Goal: Transaction & Acquisition: Obtain resource

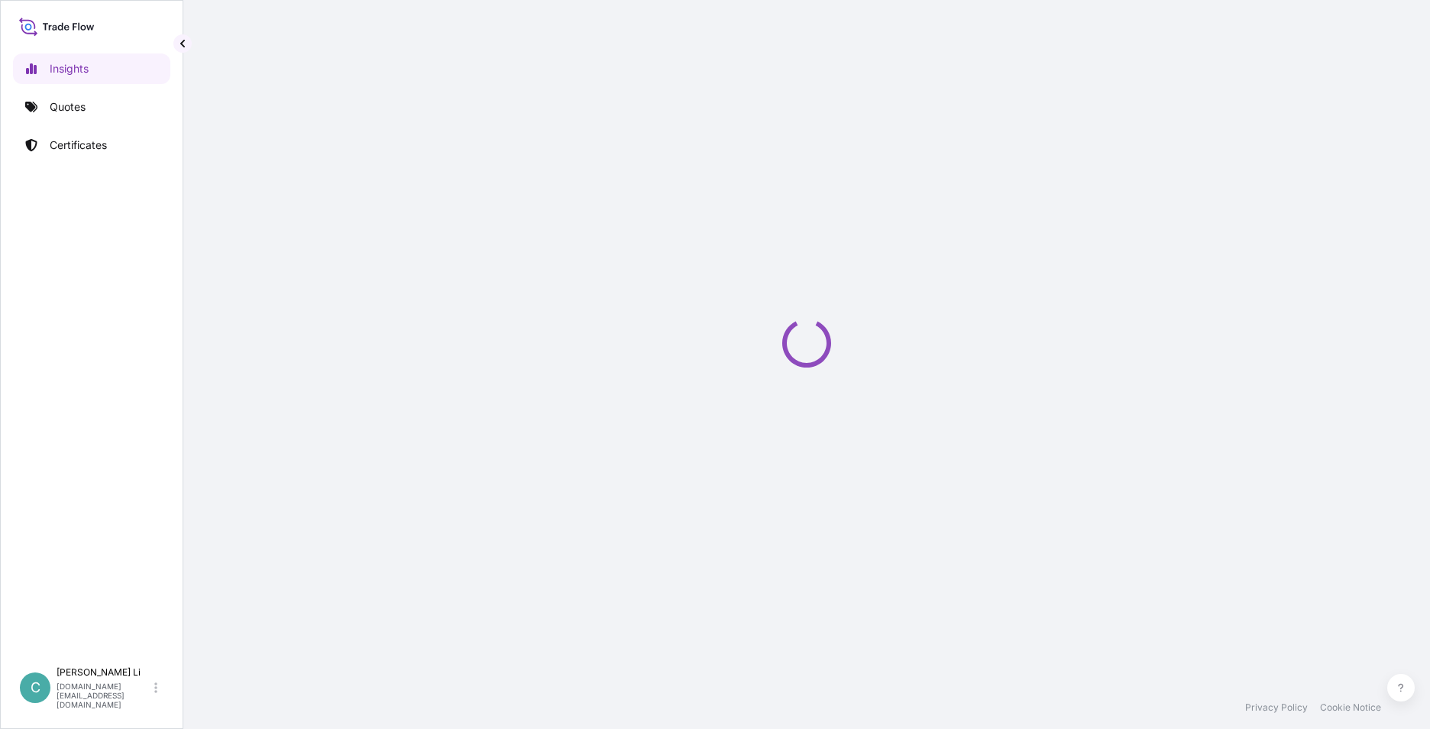
select select "2025"
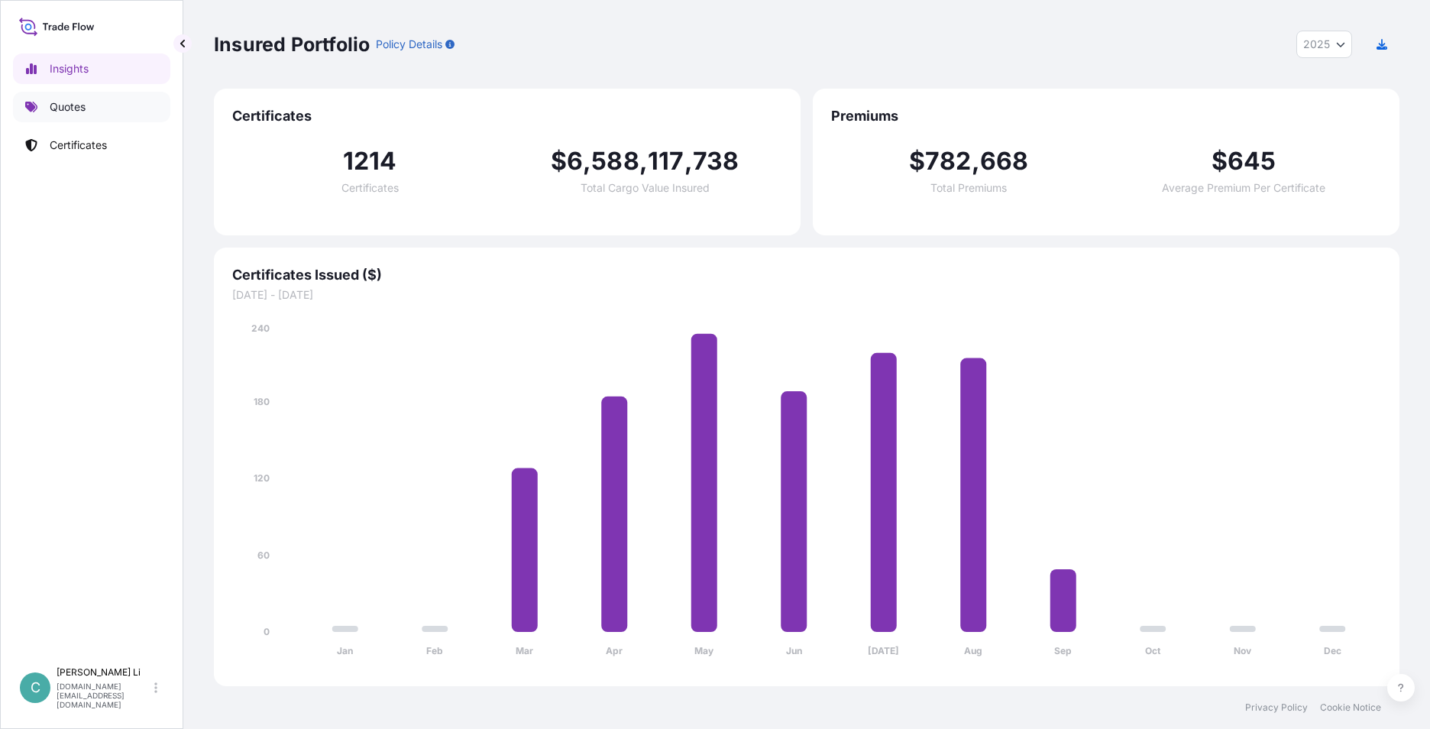
click at [105, 104] on link "Quotes" at bounding box center [91, 107] width 157 height 31
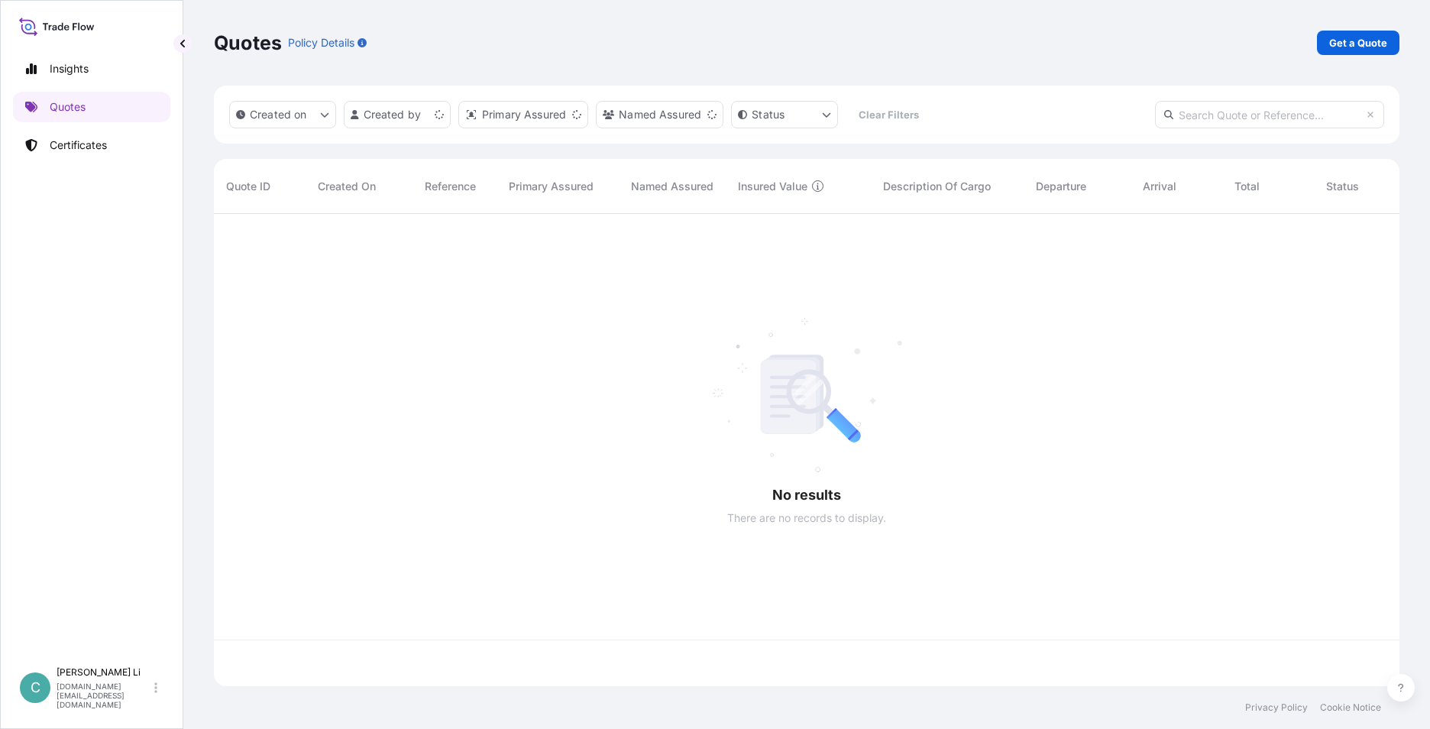
scroll to position [469, 1174]
click at [1325, 43] on link "Get a Quote" at bounding box center [1358, 43] width 83 height 24
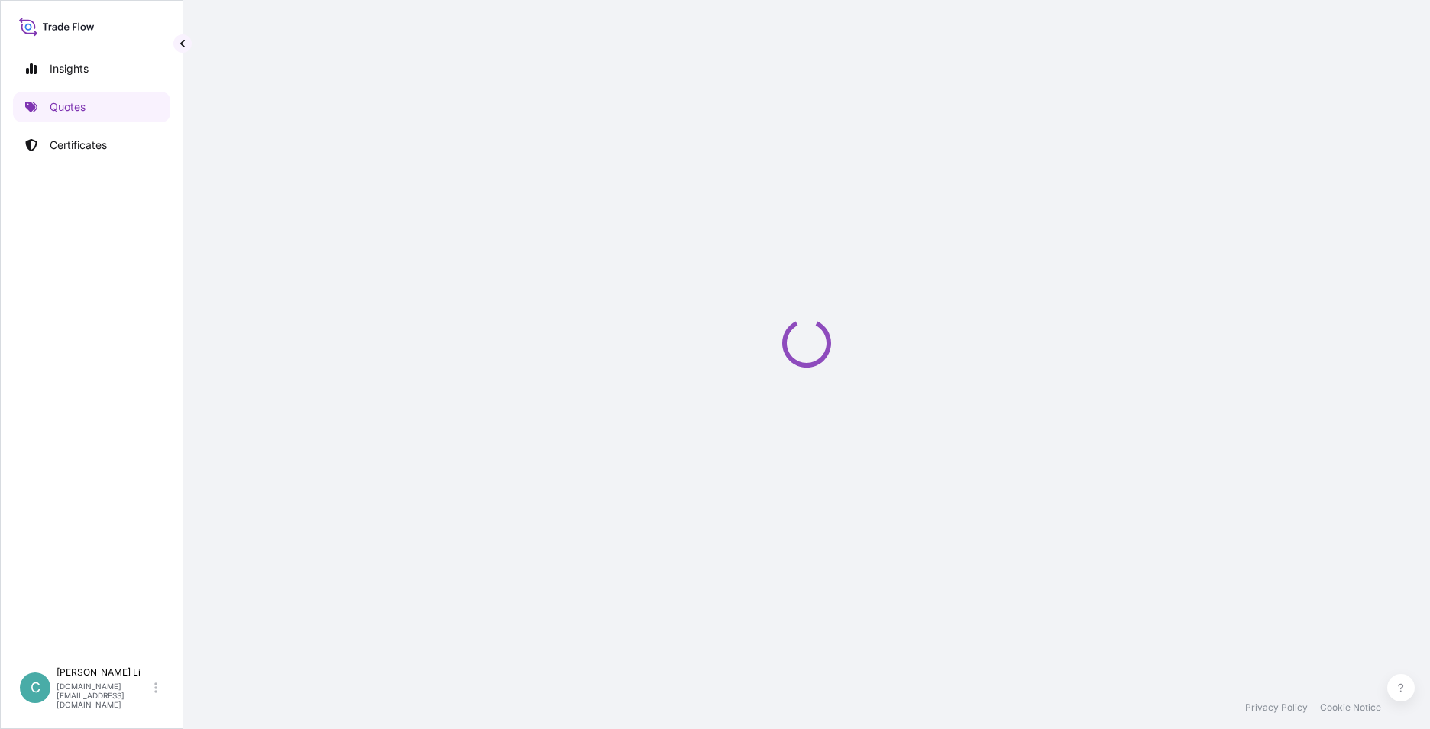
select select "Sea"
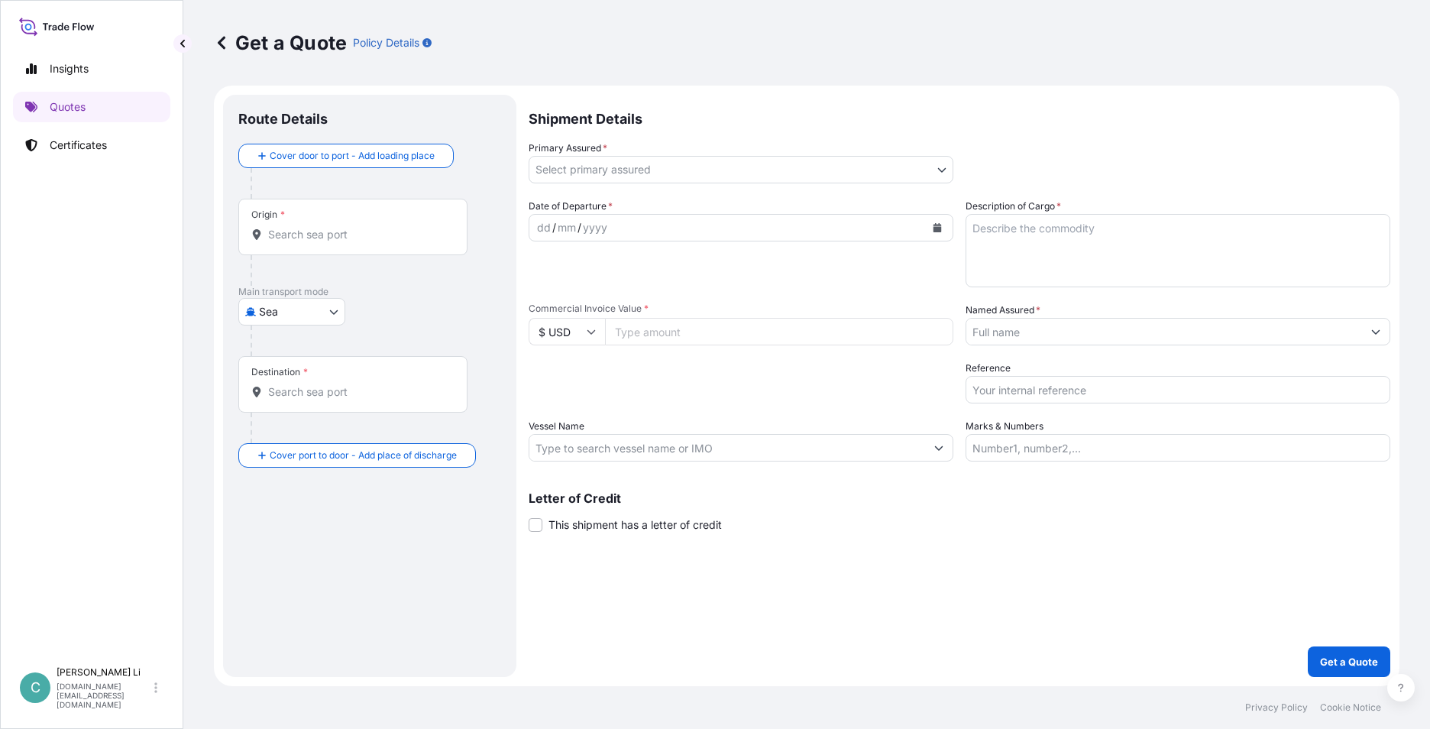
drag, startPoint x: 296, startPoint y: 228, endPoint x: 326, endPoint y: 251, distance: 38.2
click at [296, 228] on input "Origin *" at bounding box center [358, 234] width 180 height 15
type input "s"
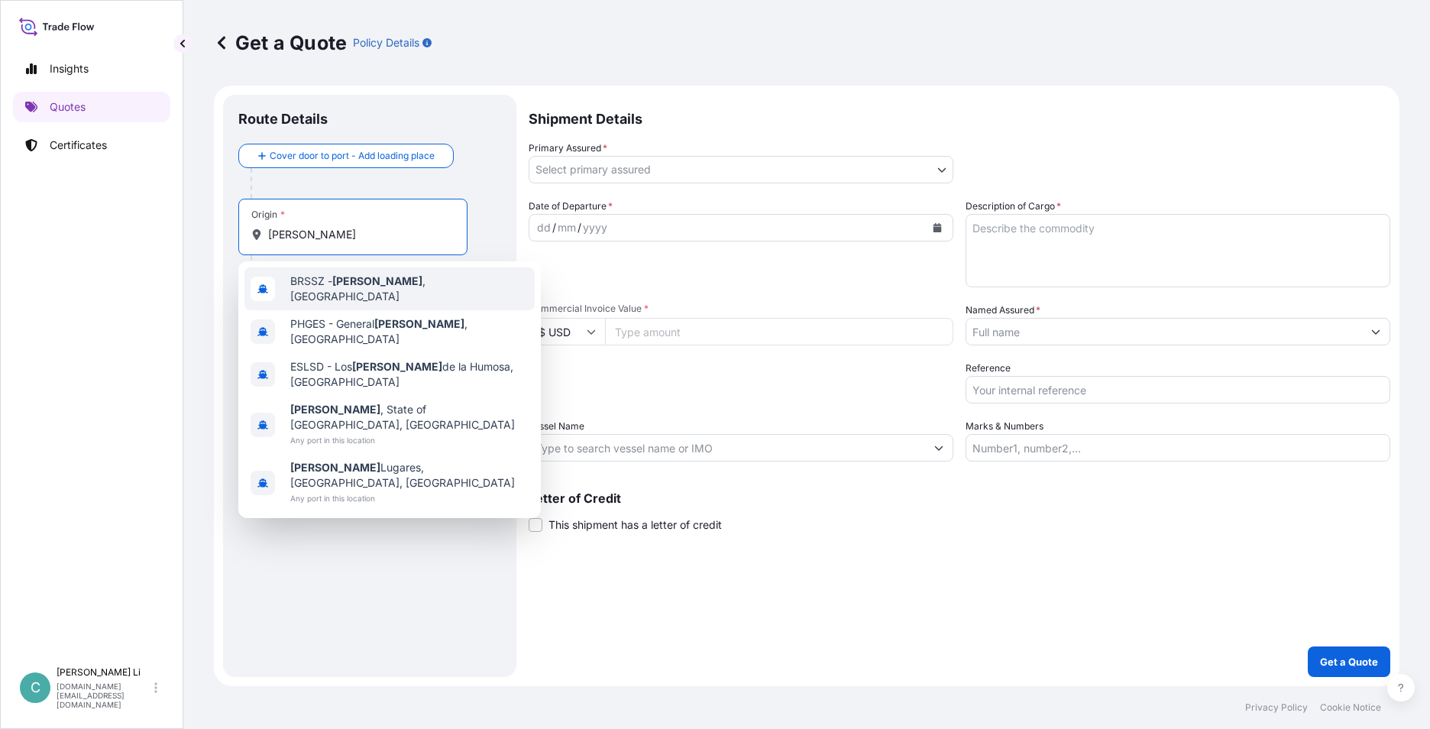
click at [377, 291] on span "[PERSON_NAME][GEOGRAPHIC_DATA] , [GEOGRAPHIC_DATA]" at bounding box center [409, 288] width 238 height 31
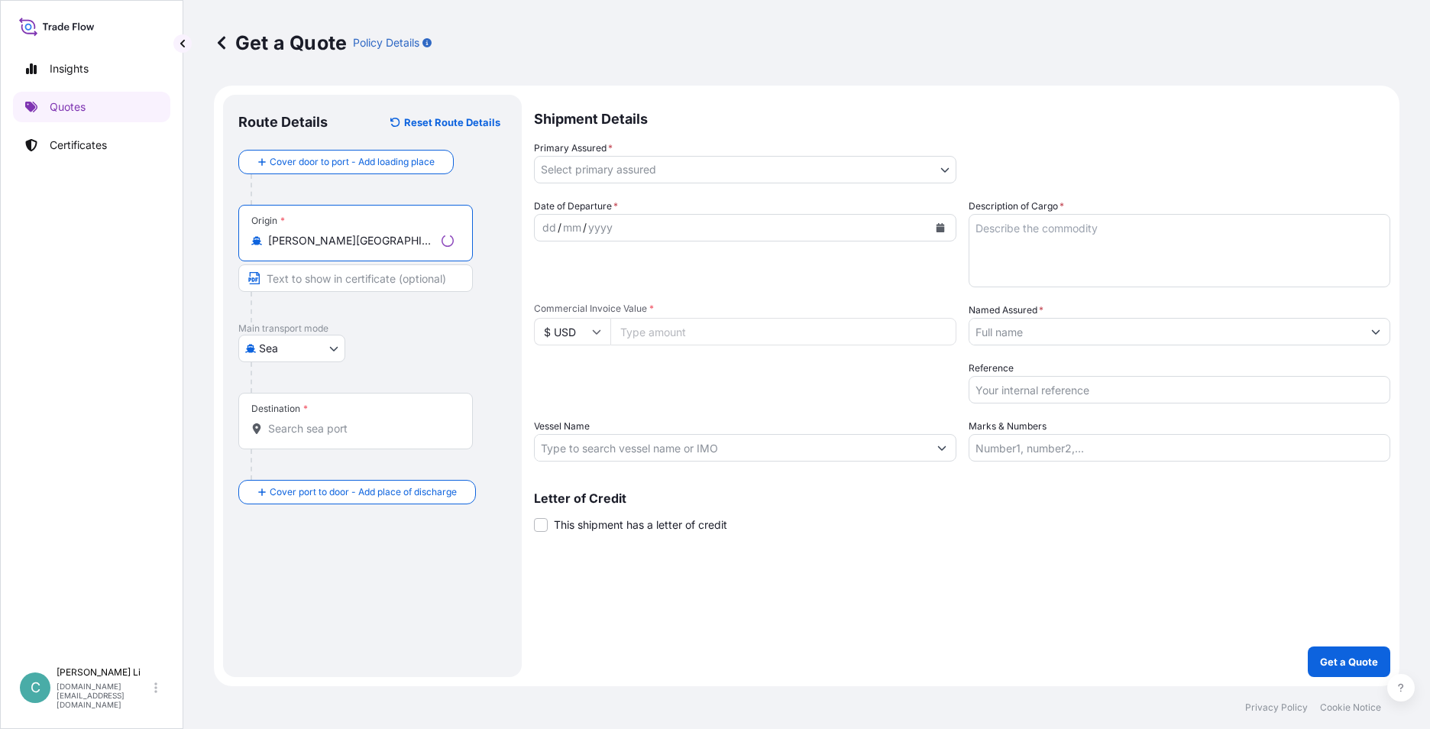
type input "[PERSON_NAME][GEOGRAPHIC_DATA], [GEOGRAPHIC_DATA]"
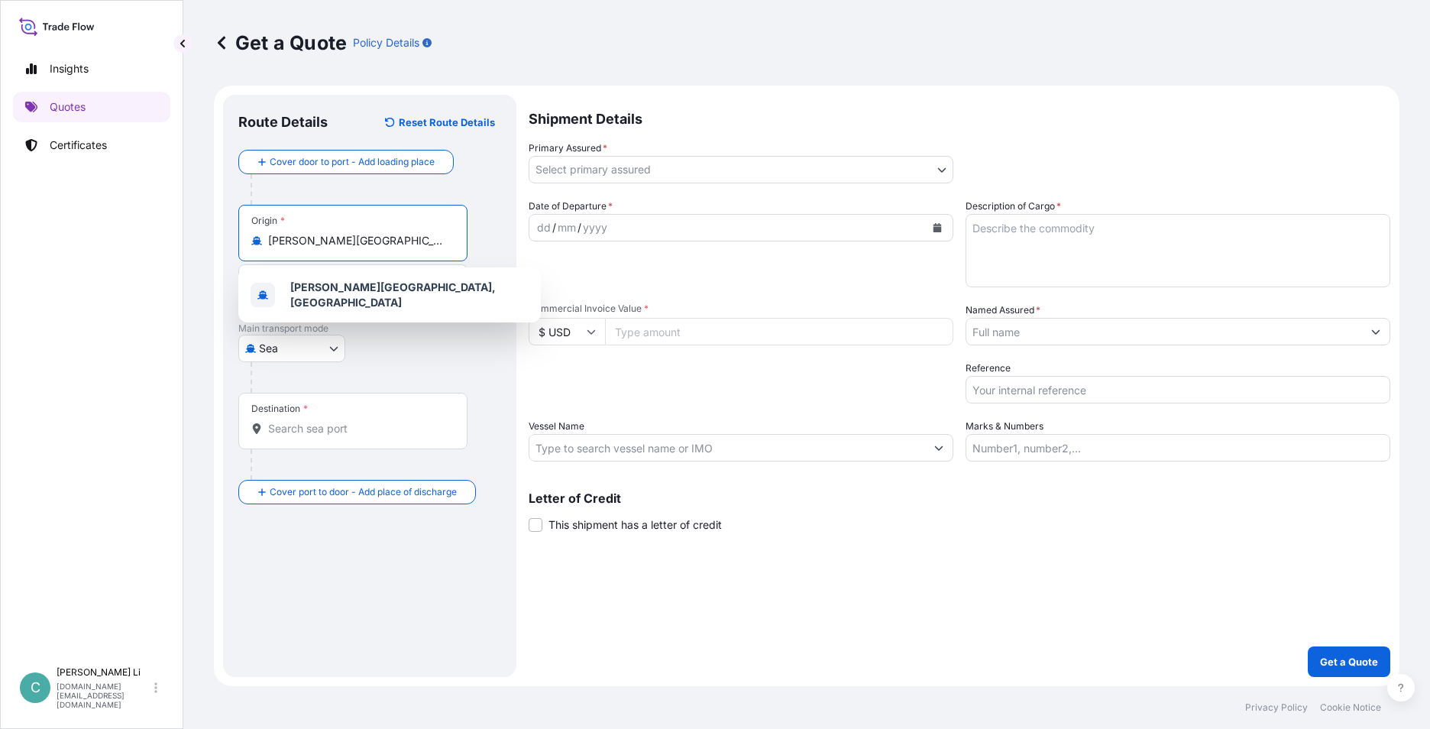
click at [1005, 435] on input "Marks & Numbers" at bounding box center [1178, 448] width 425 height 28
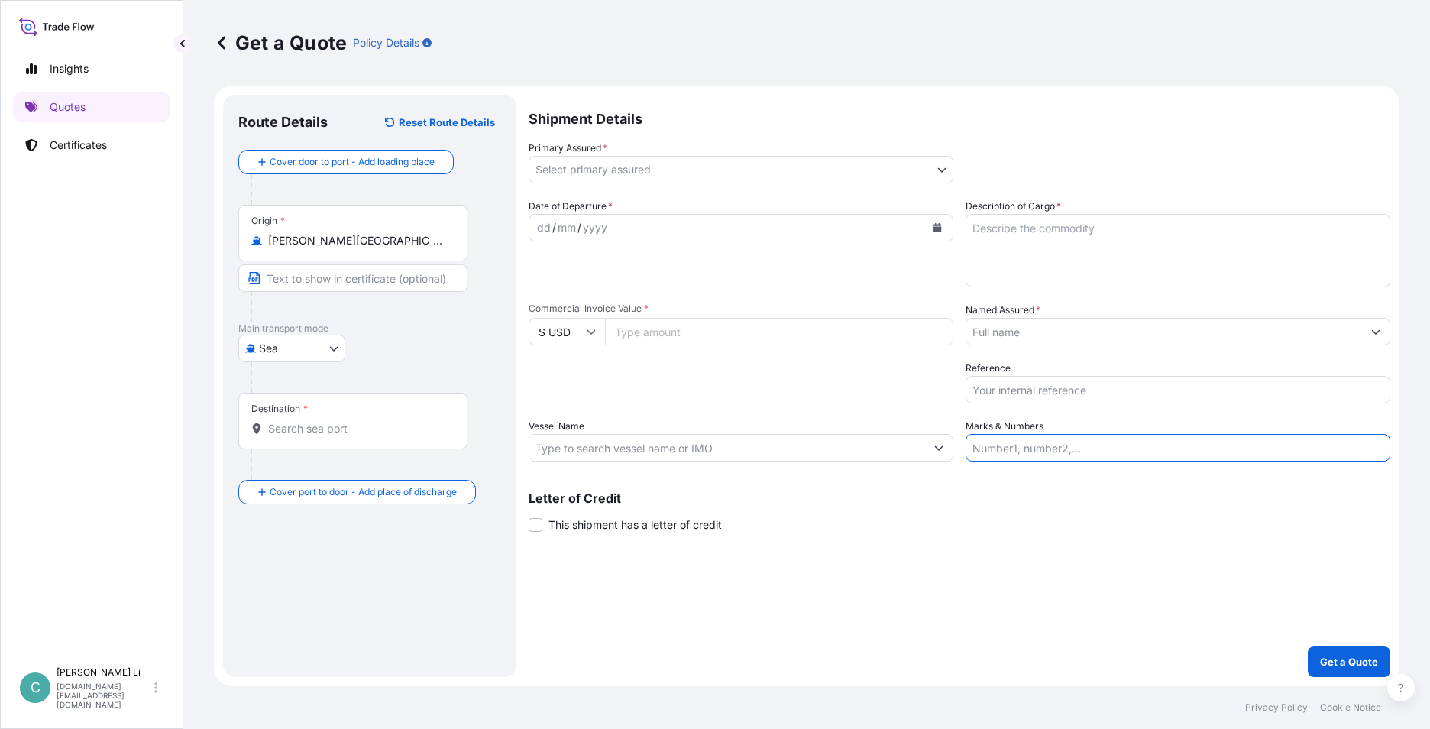
click at [381, 429] on input "Destination *" at bounding box center [358, 428] width 180 height 15
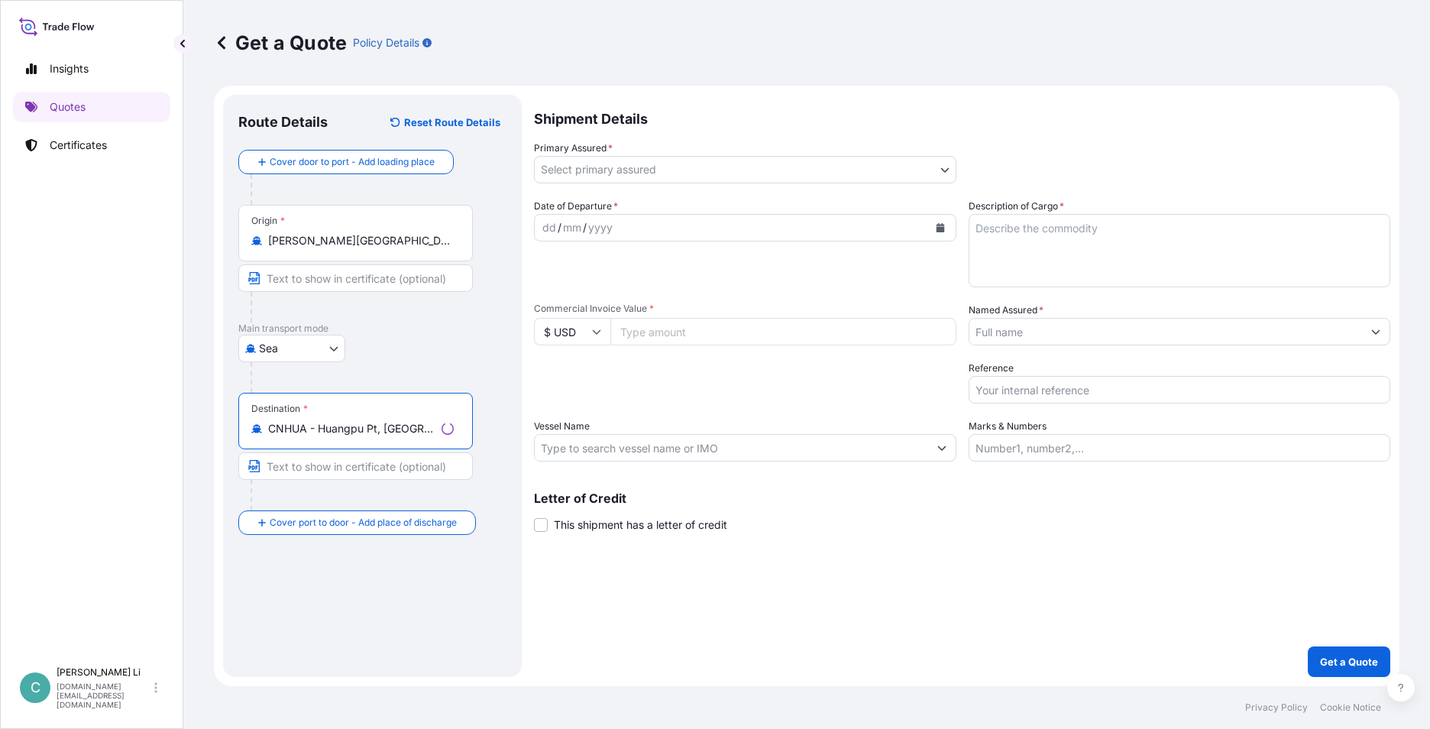
type input "CNHUA - Huangpu Pt, [GEOGRAPHIC_DATA]"
click at [701, 175] on body "0 options available. 3 options available. Insights Quotes Certificates C [PERSO…" at bounding box center [715, 364] width 1430 height 729
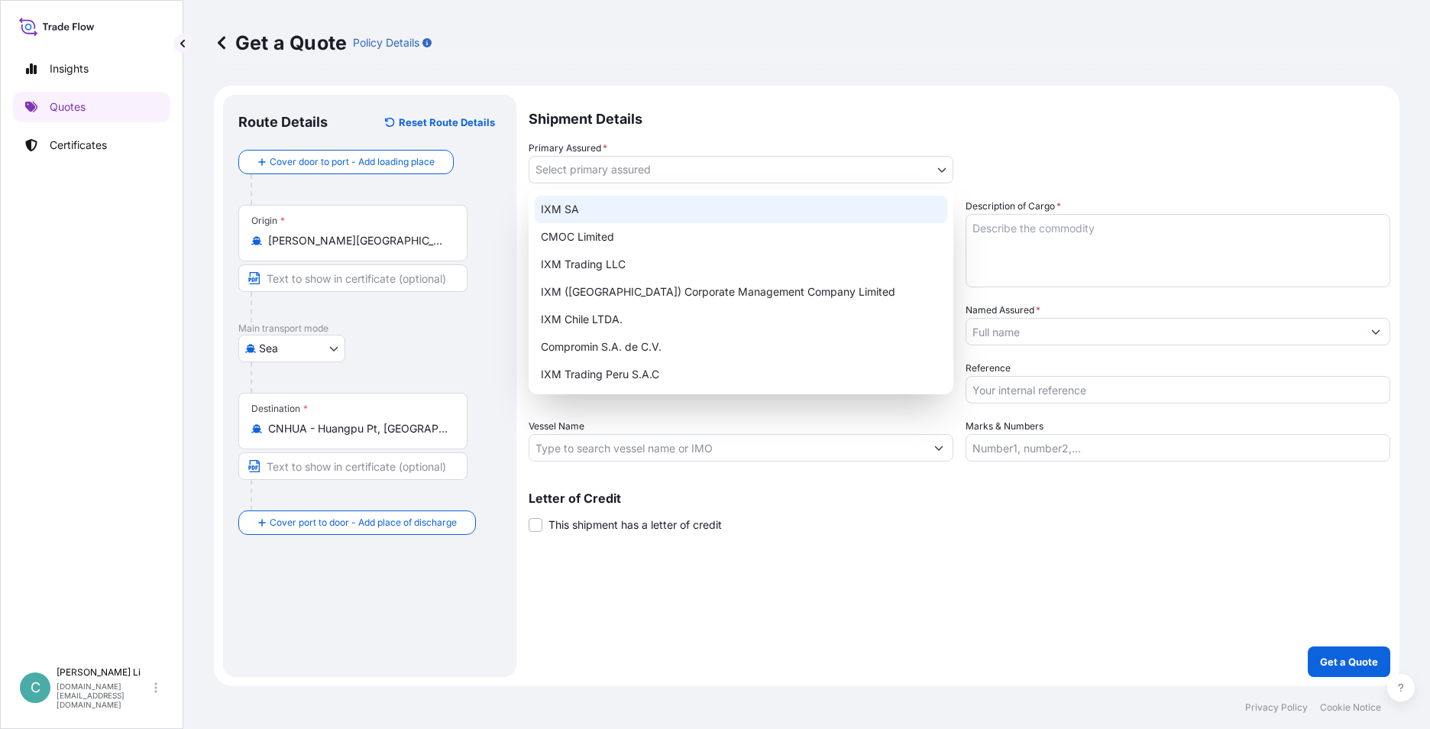
click at [558, 206] on div "IXM SA" at bounding box center [741, 210] width 413 height 28
select select "31846"
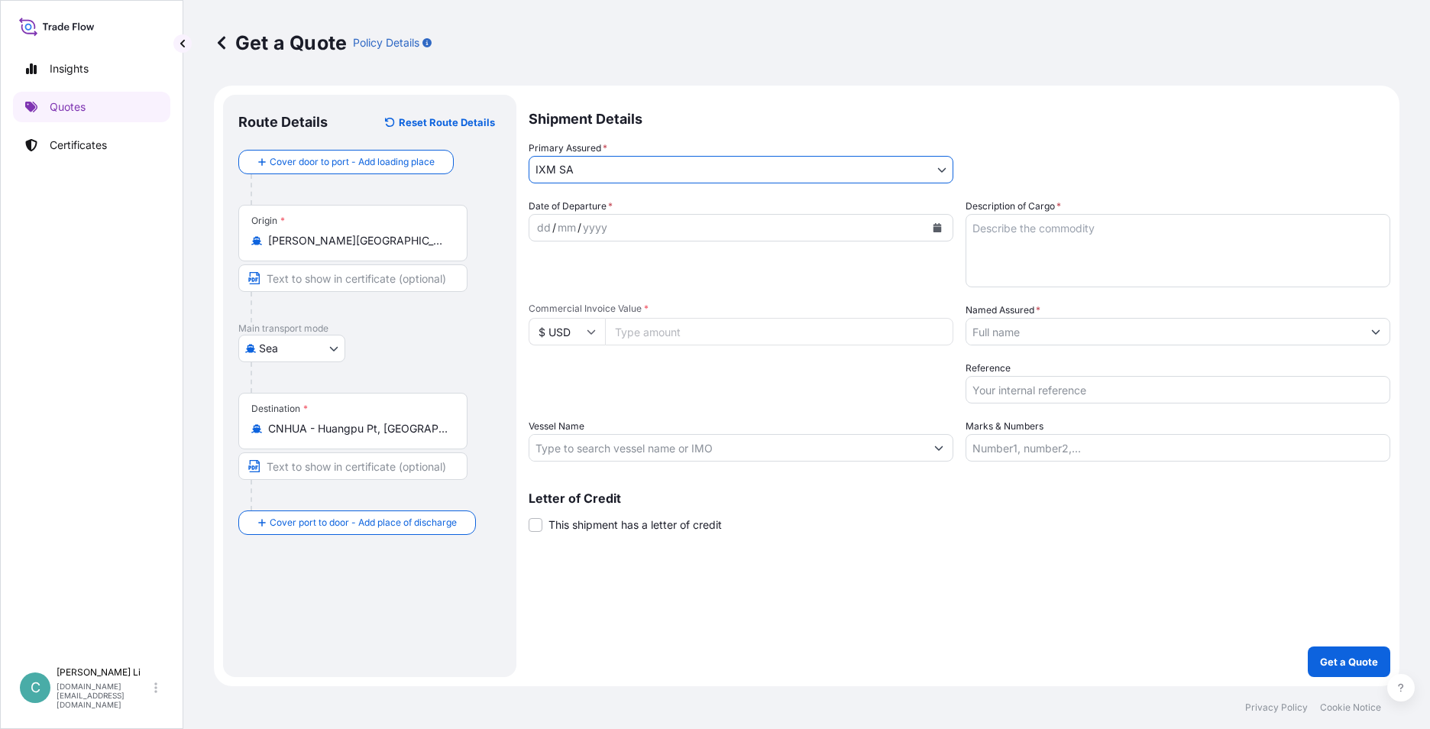
click at [1085, 338] on input "Named Assured *" at bounding box center [1164, 332] width 396 height 28
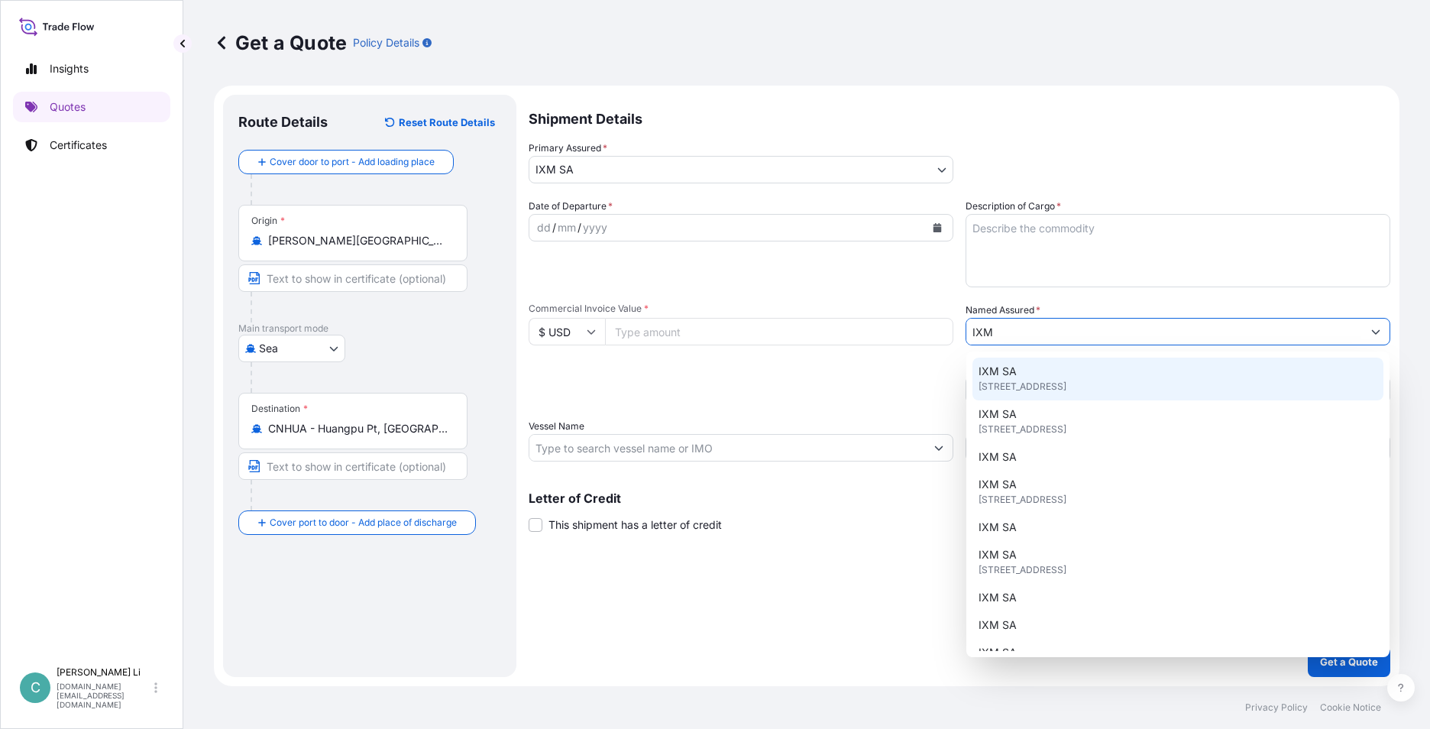
click at [1008, 363] on div "IXM SA [STREET_ADDRESS]" at bounding box center [1177, 379] width 411 height 43
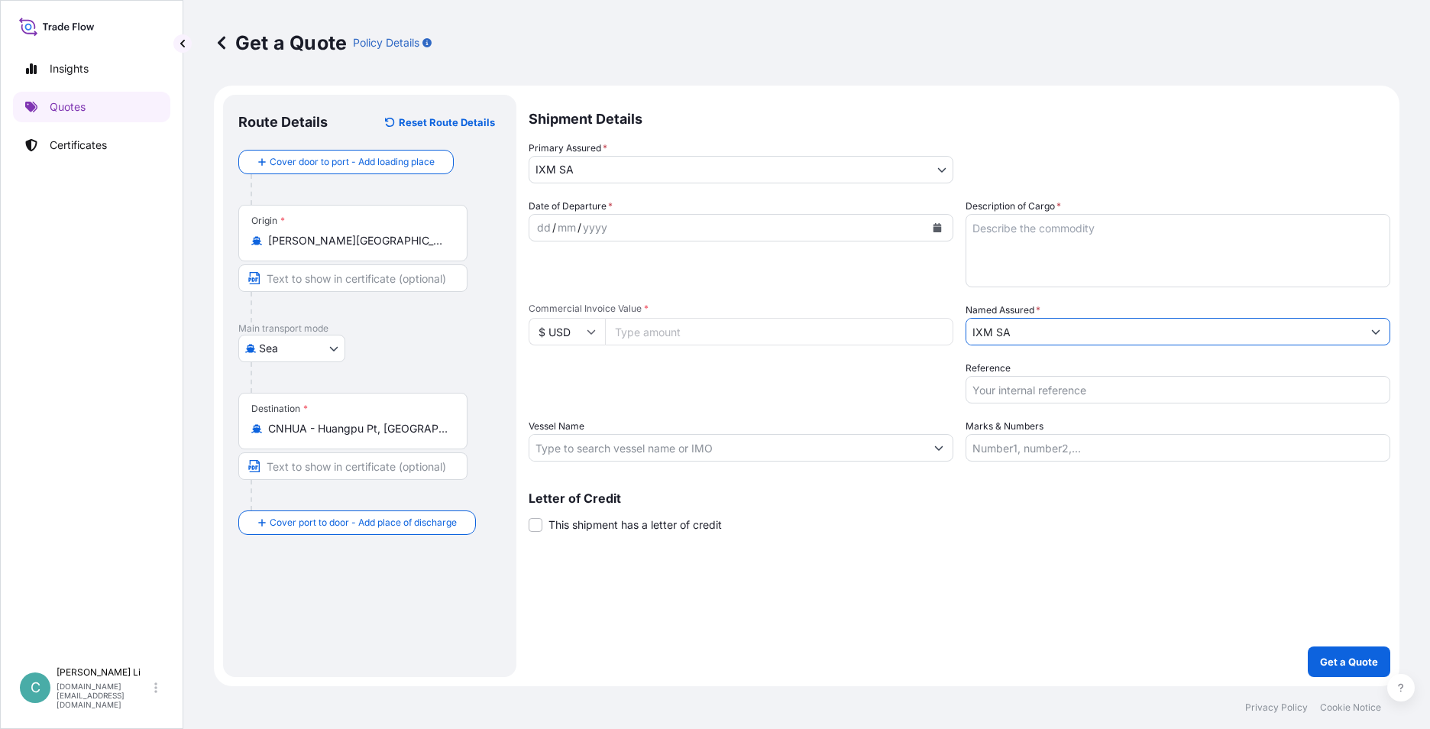
type input "IXM SA"
click at [1044, 254] on textarea "Description of Cargo *" at bounding box center [1178, 250] width 425 height 73
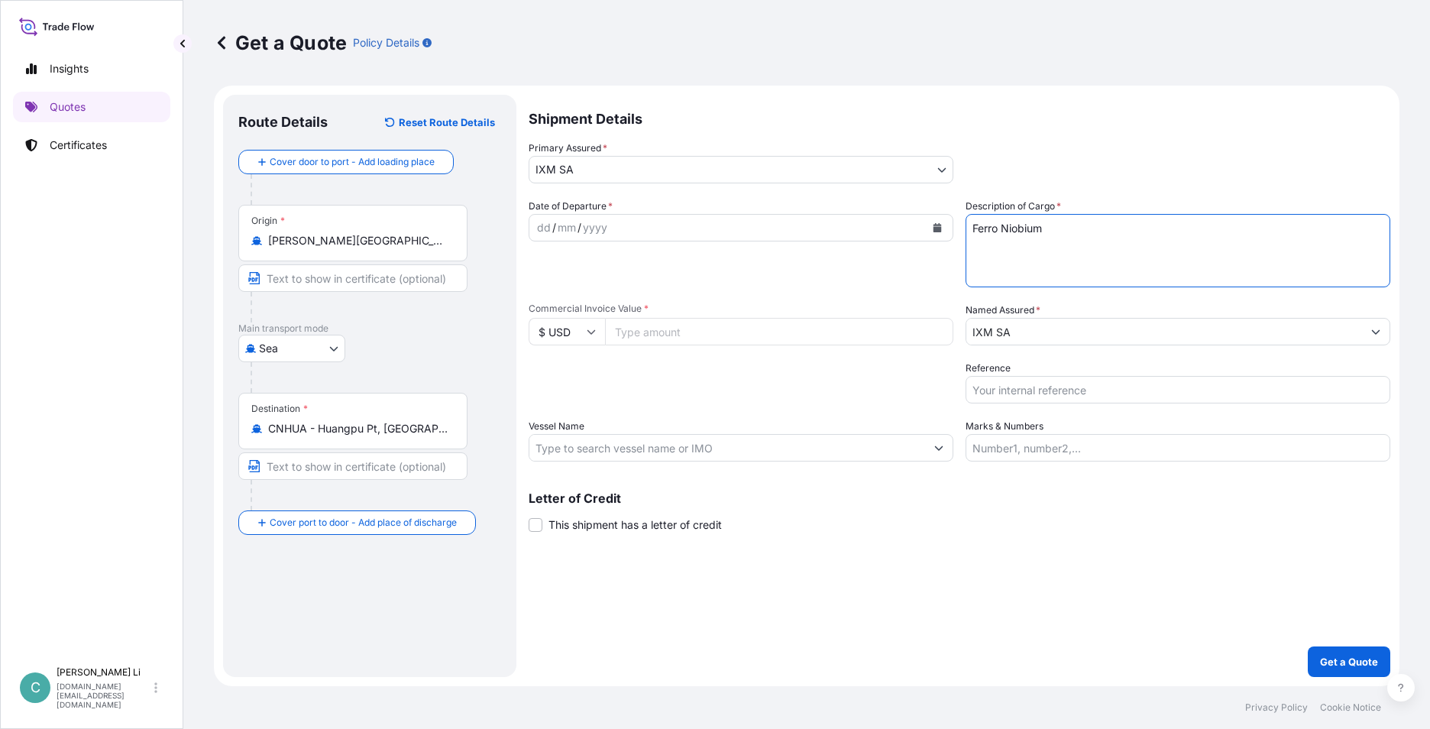
type textarea "Ferro Niobium"
click at [651, 332] on input "Commercial Invoice Value *" at bounding box center [779, 332] width 348 height 28
click at [668, 338] on input "Commercial Invoice Value *" at bounding box center [779, 332] width 348 height 28
paste input "484688.88"
type input "484688.88"
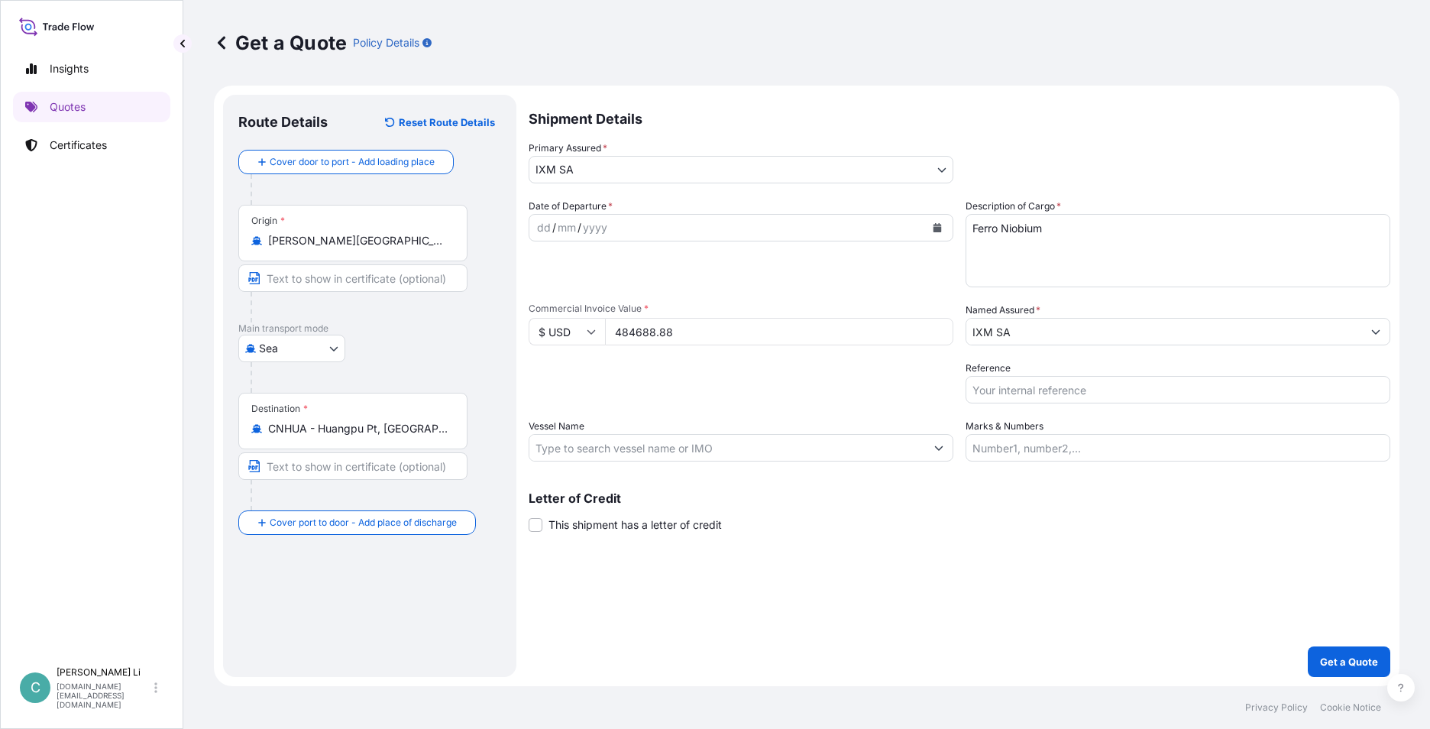
click at [942, 230] on button "Calendar" at bounding box center [937, 227] width 24 height 24
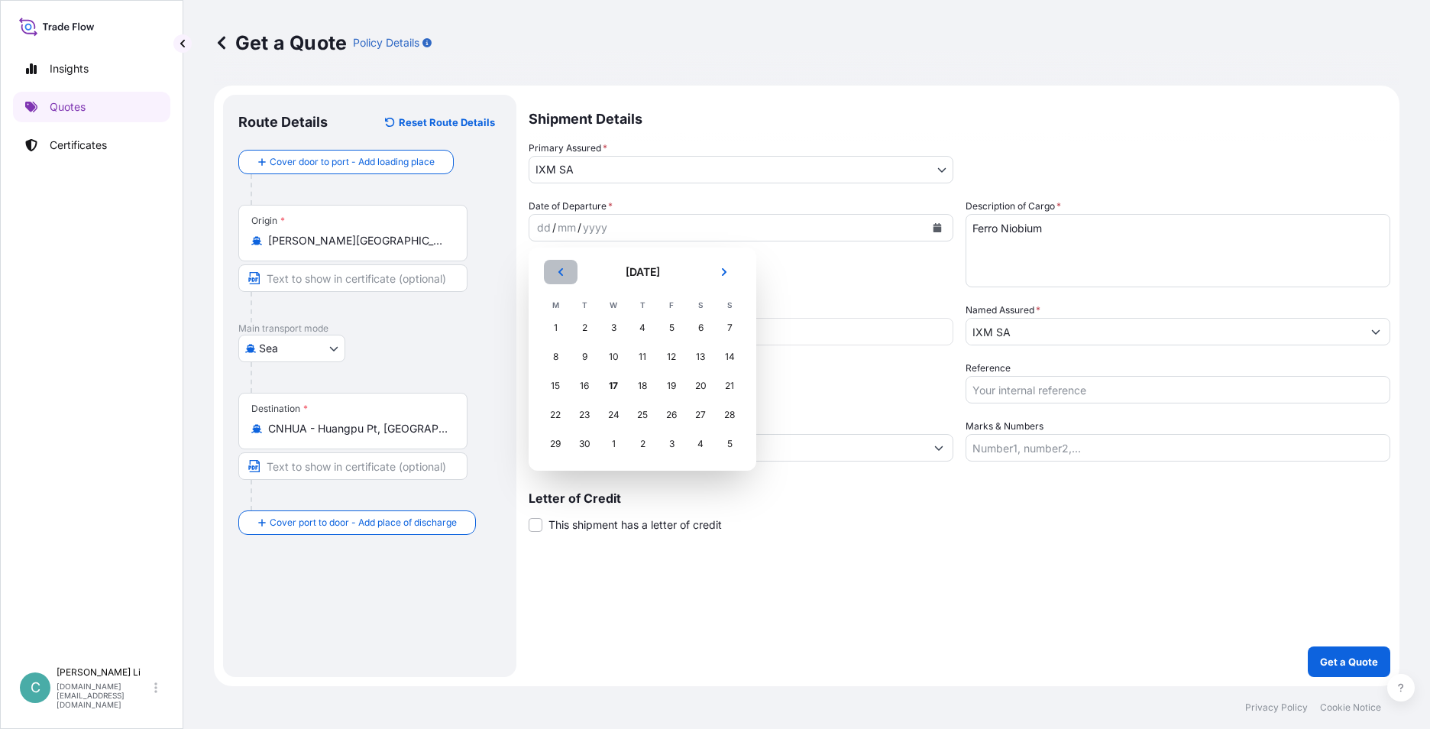
click at [561, 271] on icon "Previous" at bounding box center [560, 272] width 5 height 8
click at [612, 445] on div "27" at bounding box center [614, 444] width 28 height 28
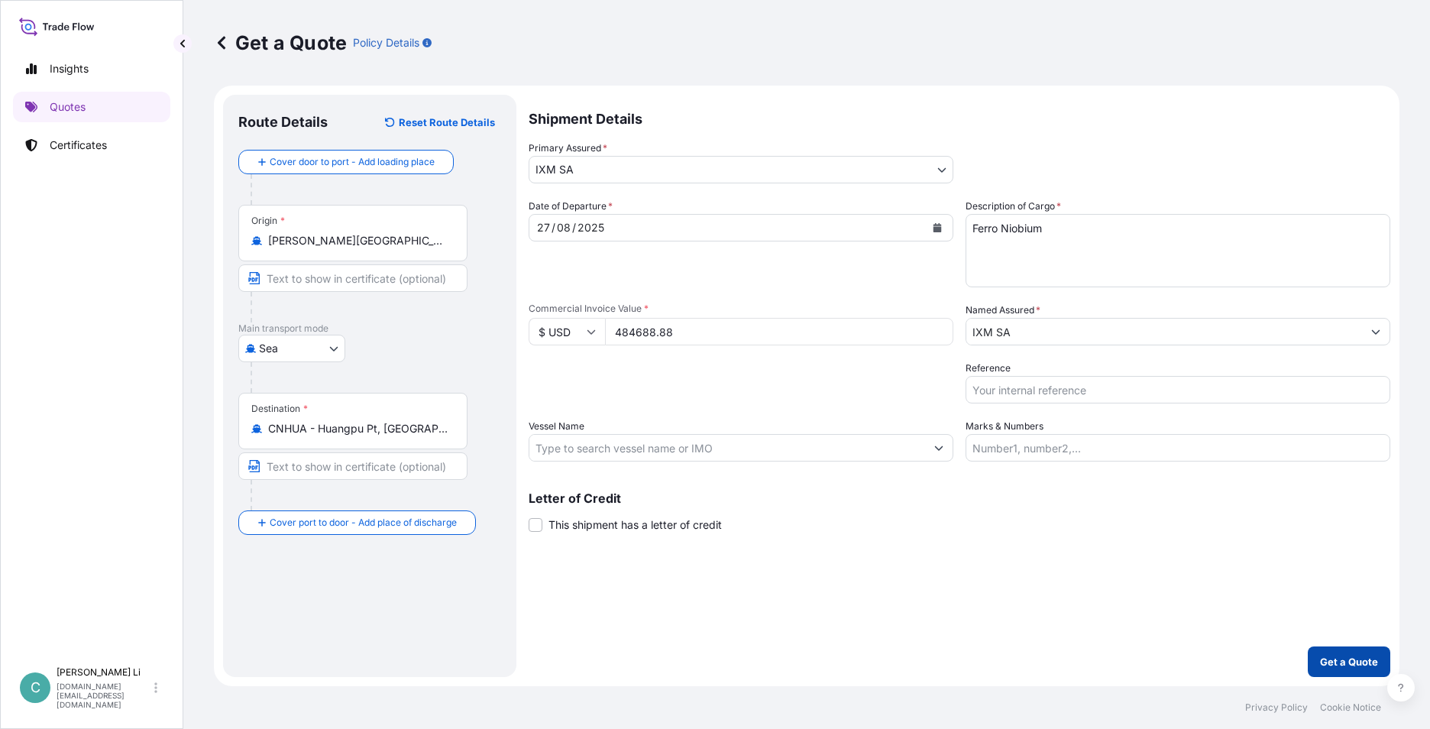
click at [1324, 647] on button "Get a Quote" at bounding box center [1349, 661] width 83 height 31
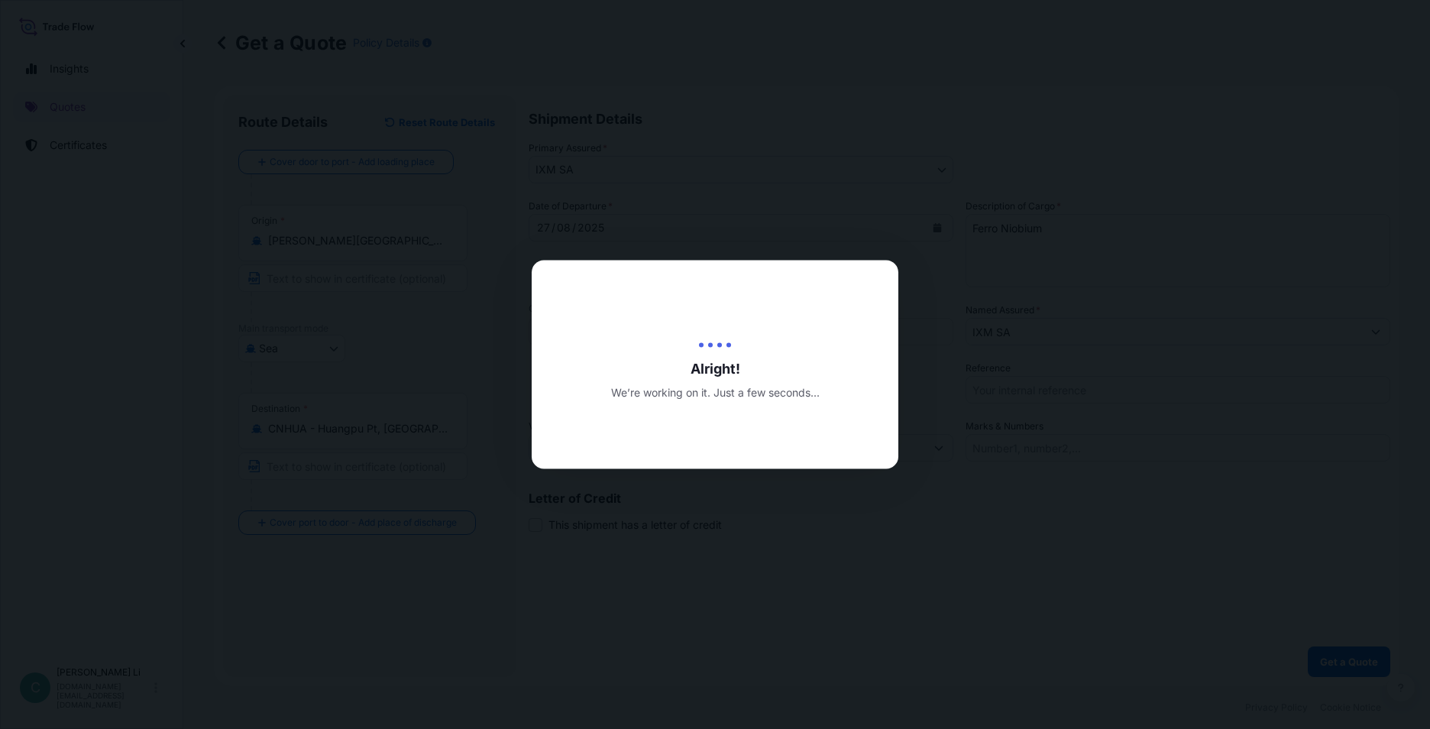
click at [1328, 651] on div at bounding box center [715, 364] width 1430 height 729
select select "Sea"
select select "31846"
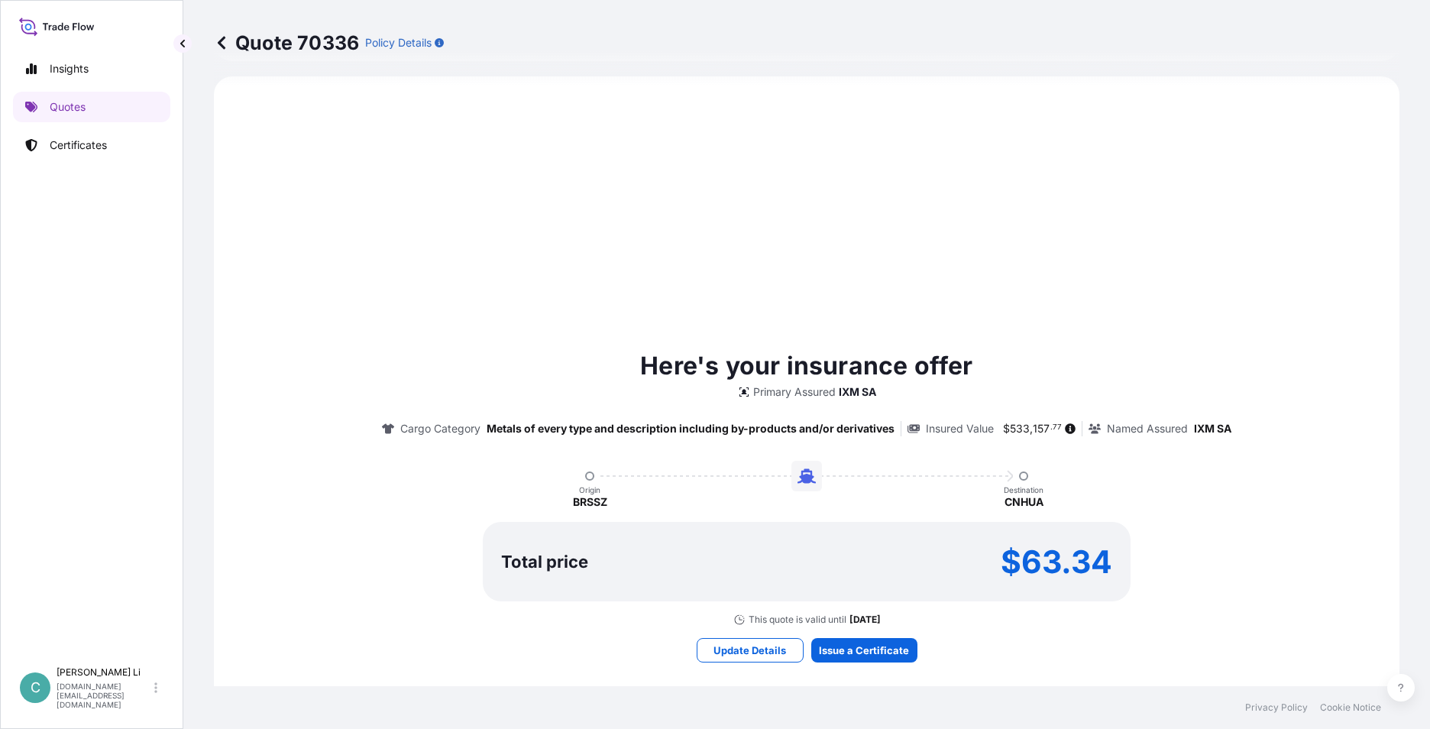
scroll to position [600, 0]
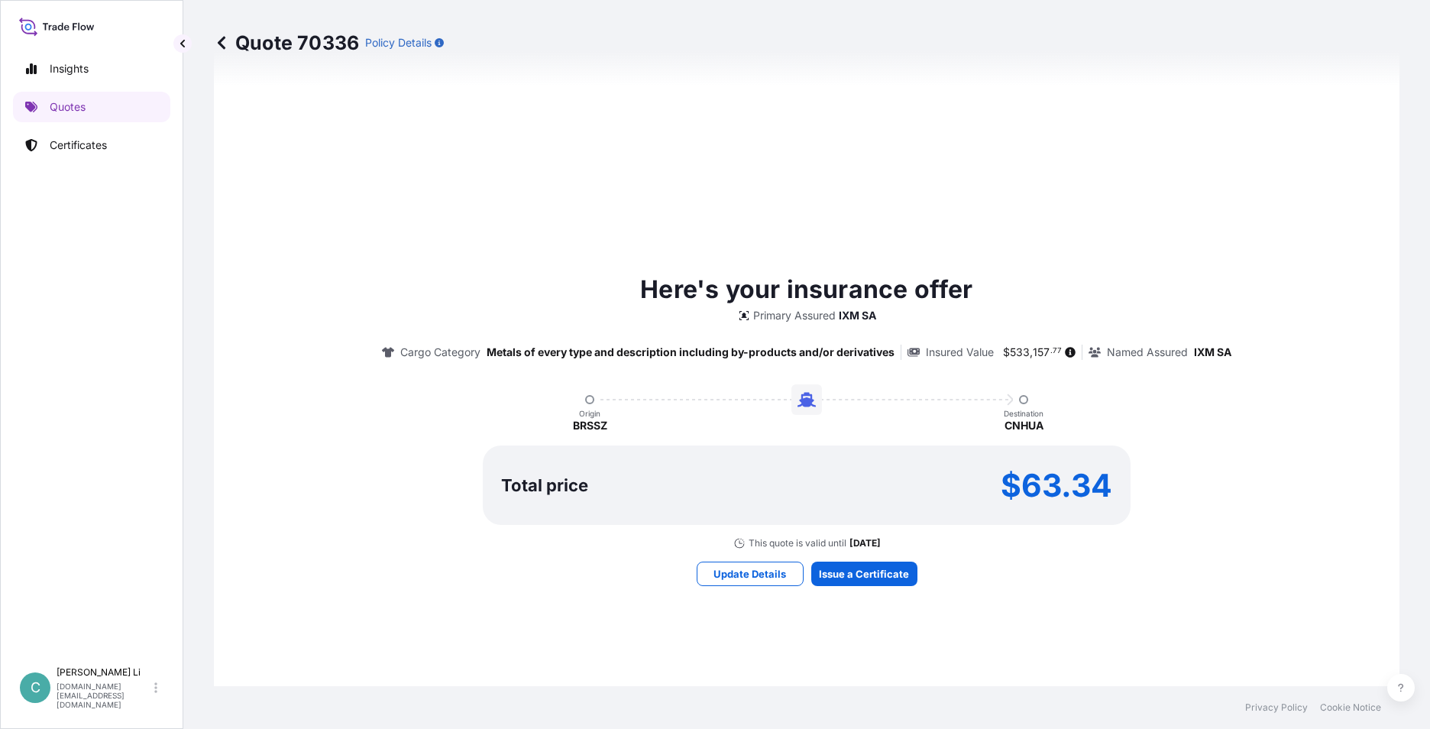
click at [865, 586] on div "Here's your insurance offer Primary Assured IXM SA Cargo Category Metals of eve…" at bounding box center [806, 428] width 1143 height 814
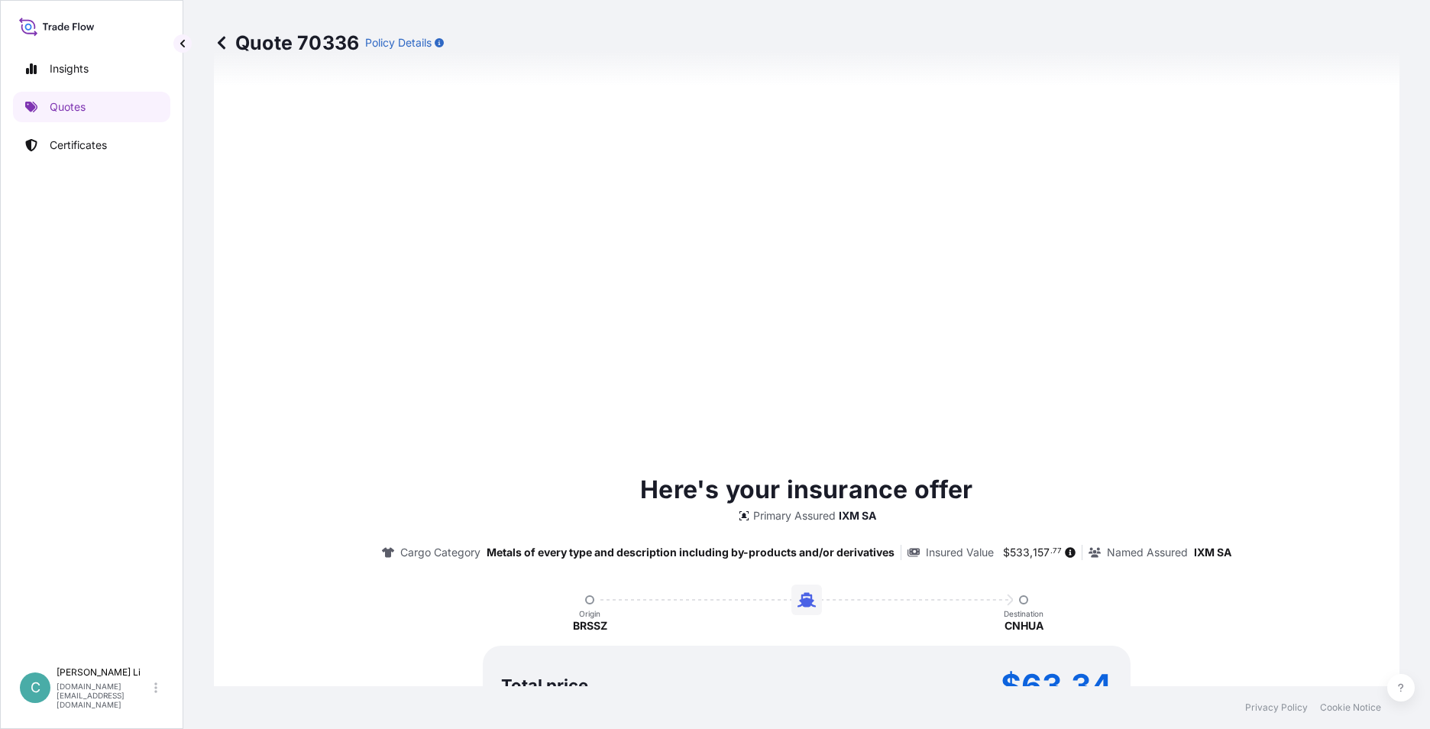
scroll to position [1571, 0]
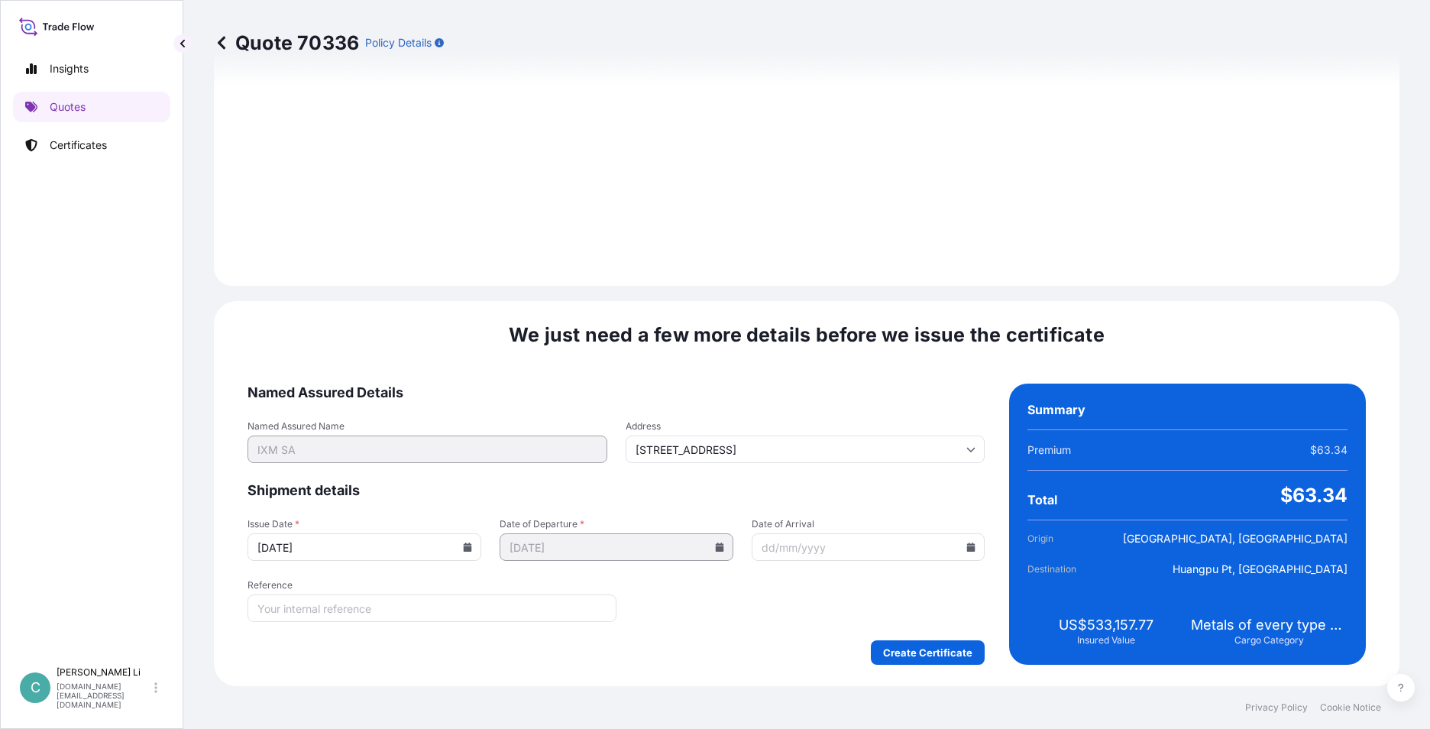
click at [464, 548] on icon at bounding box center [468, 546] width 8 height 9
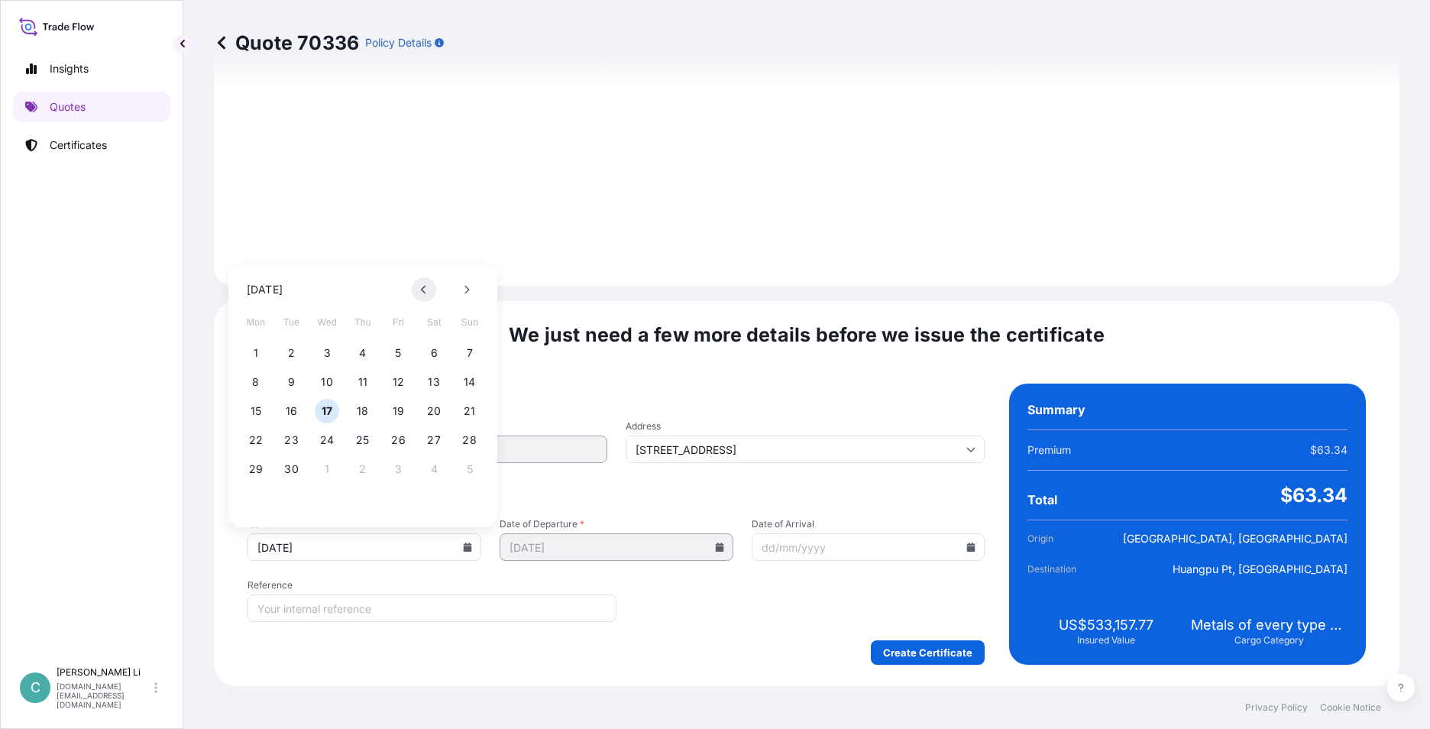
click at [427, 296] on button at bounding box center [424, 289] width 24 height 24
click at [322, 468] on button "27" at bounding box center [327, 469] width 24 height 24
type input "[DATE]"
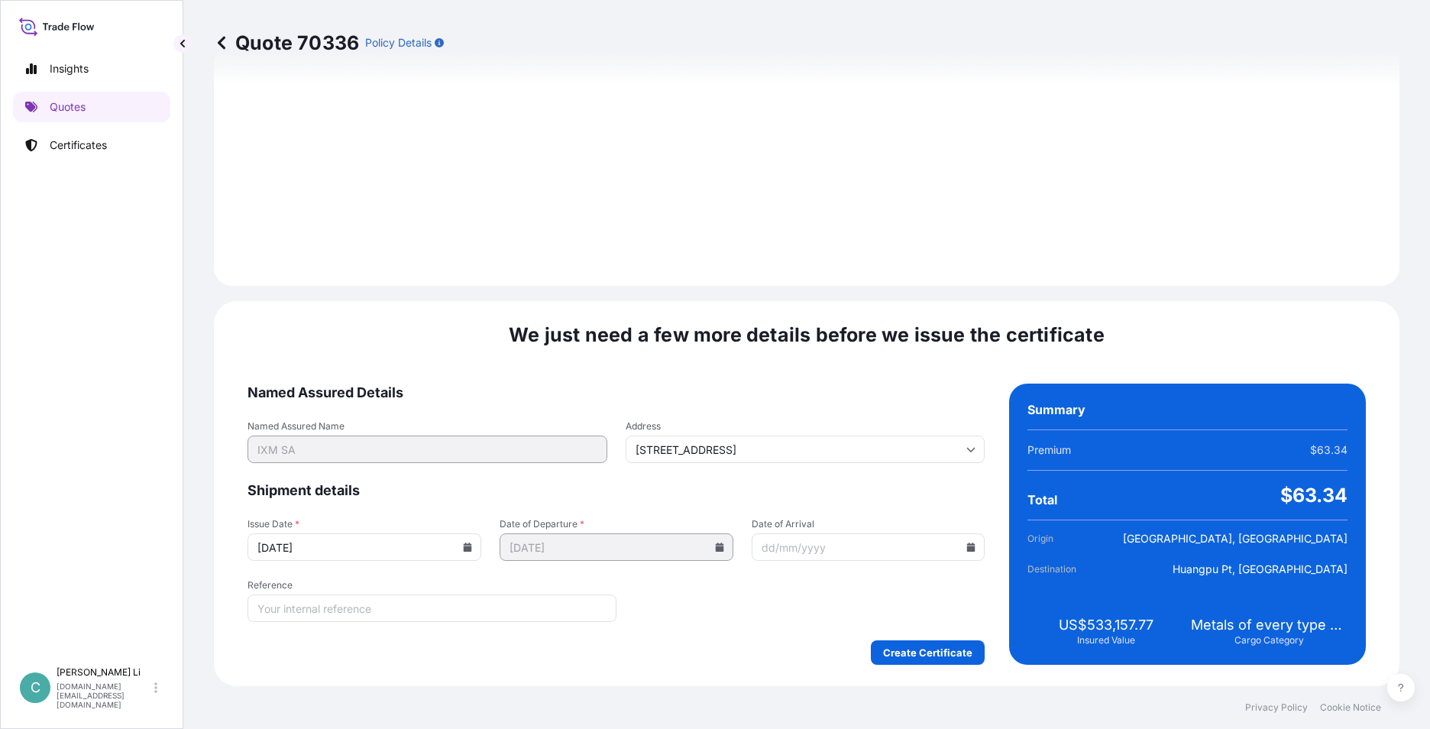
click at [907, 665] on div "We just need a few more details before we issue the certificate Named Assured D…" at bounding box center [807, 493] width 1186 height 385
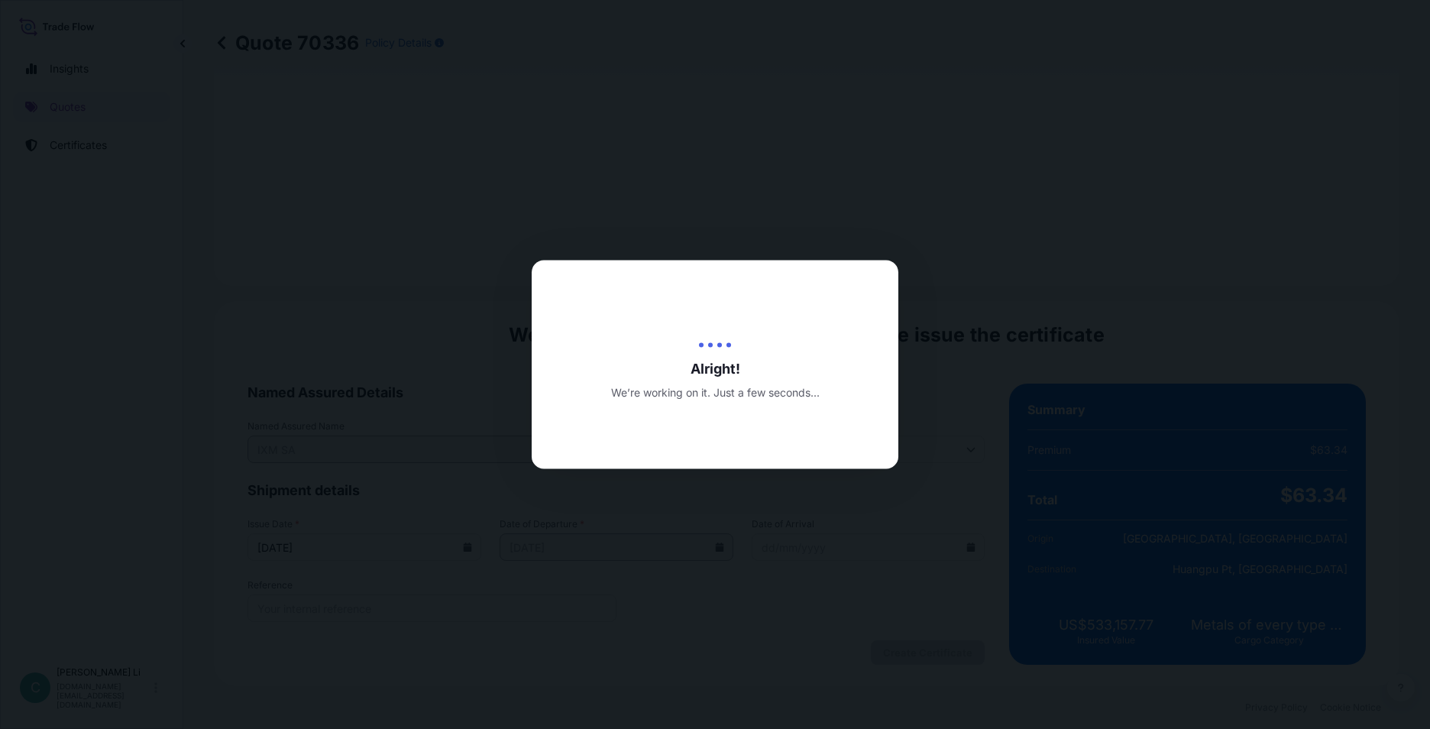
click at [928, 652] on div at bounding box center [715, 364] width 1430 height 729
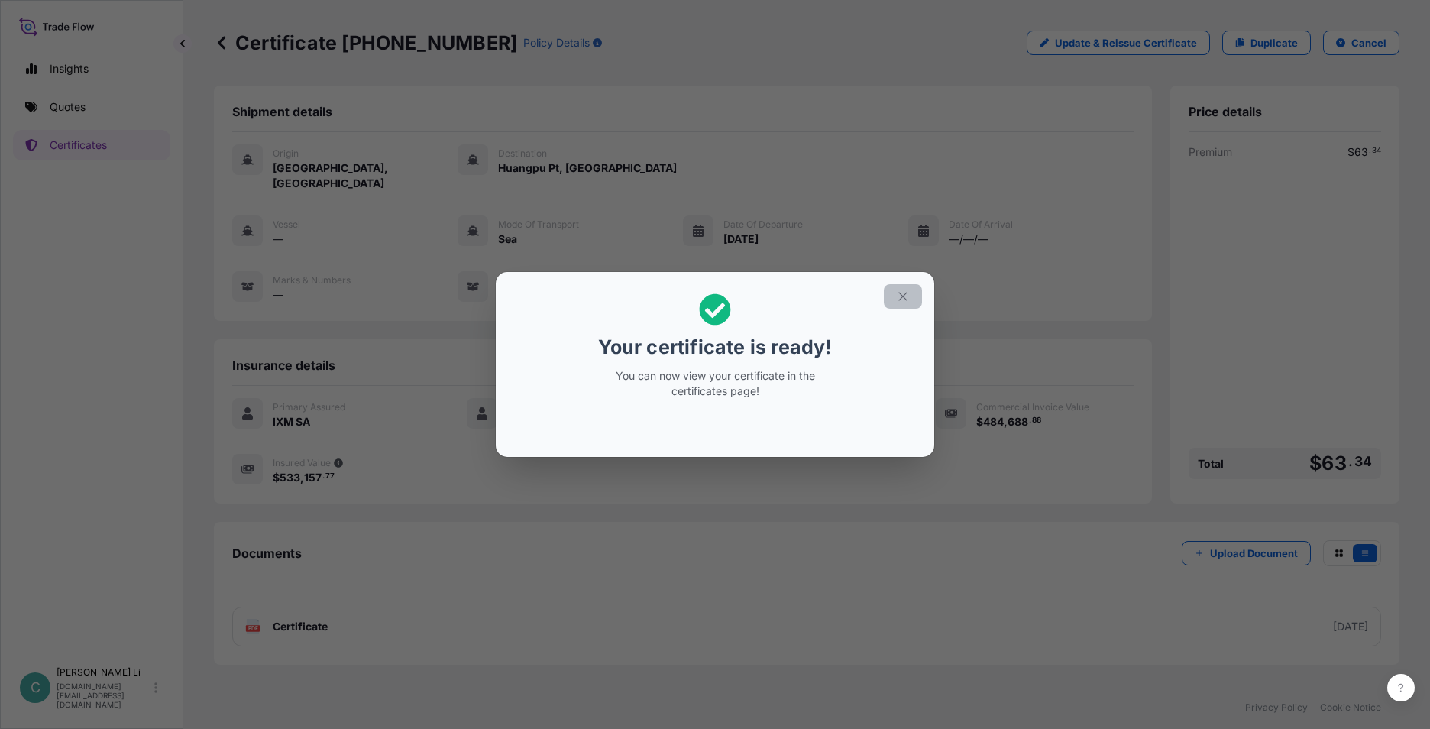
click at [908, 299] on icon "button" at bounding box center [903, 297] width 14 height 14
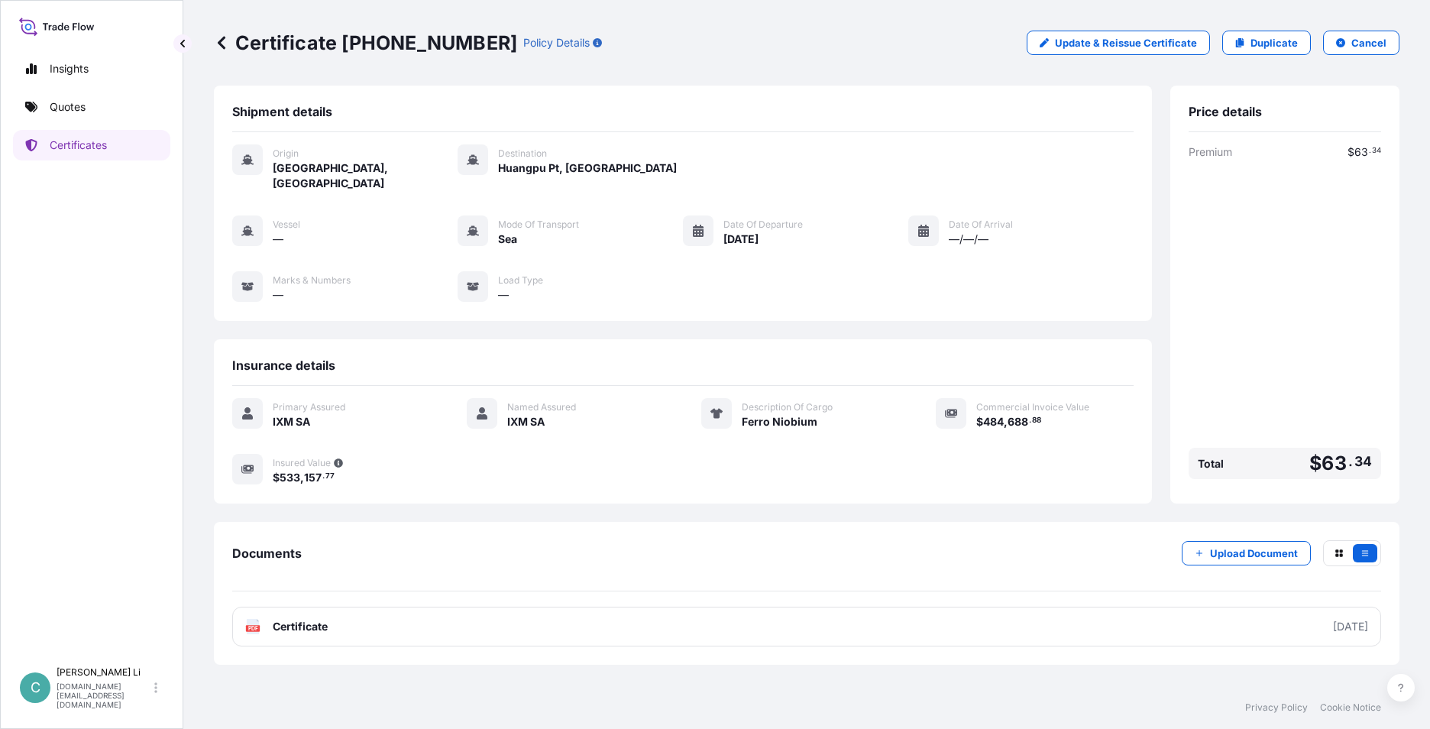
click at [916, 495] on div "Primary Assured IXM SA Named Assured IXM SA Description Of Cargo Ferro Niobium …" at bounding box center [682, 450] width 901 height 128
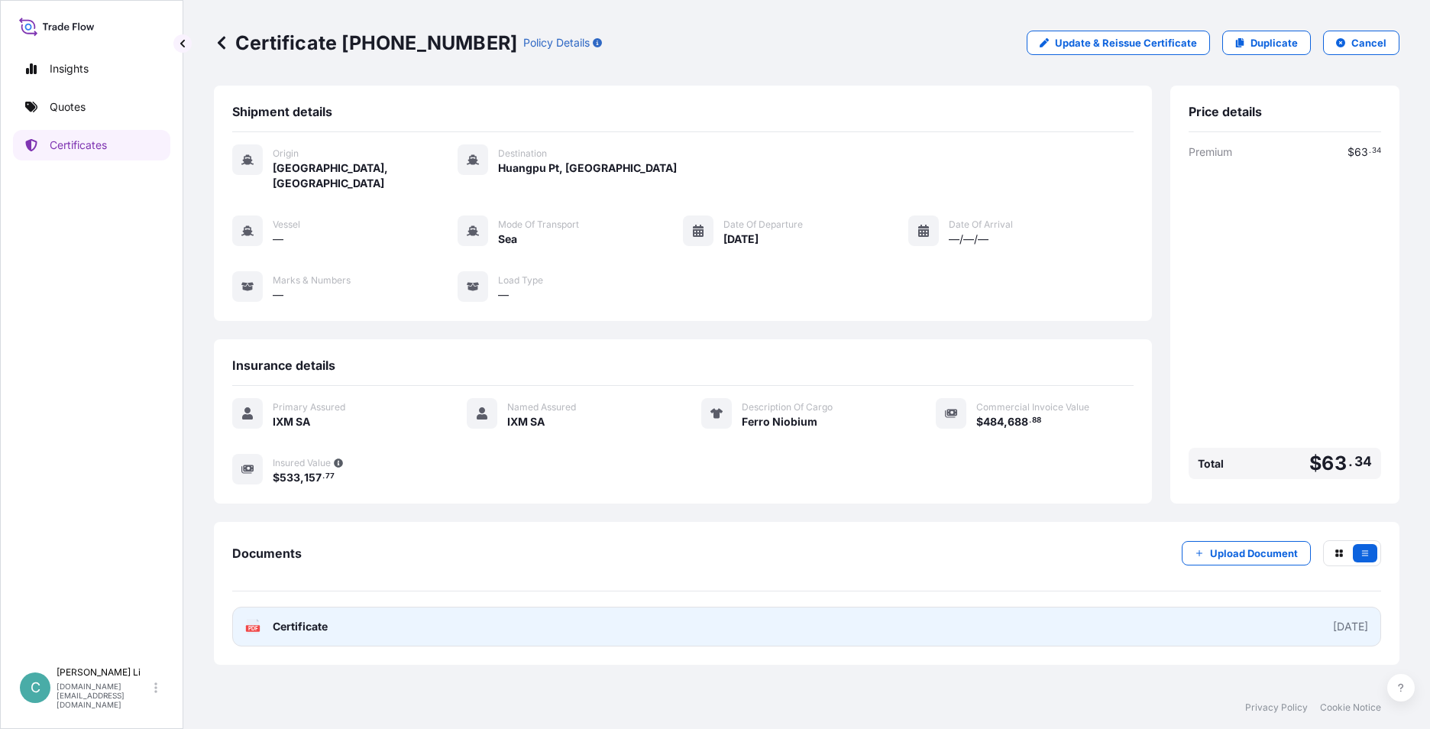
click at [343, 607] on link "PDF Certificate [DATE]" at bounding box center [806, 627] width 1149 height 40
